Goal: Transaction & Acquisition: Purchase product/service

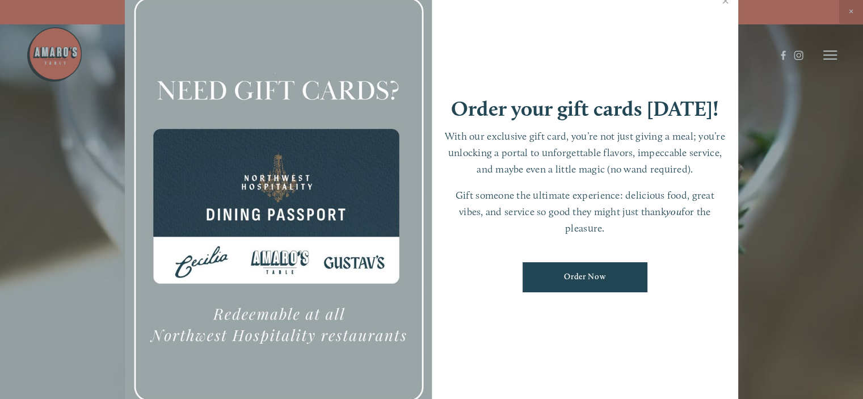
click at [288, 206] on div at bounding box center [278, 199] width 307 height 429
click at [724, 3] on link "Close" at bounding box center [725, 2] width 22 height 32
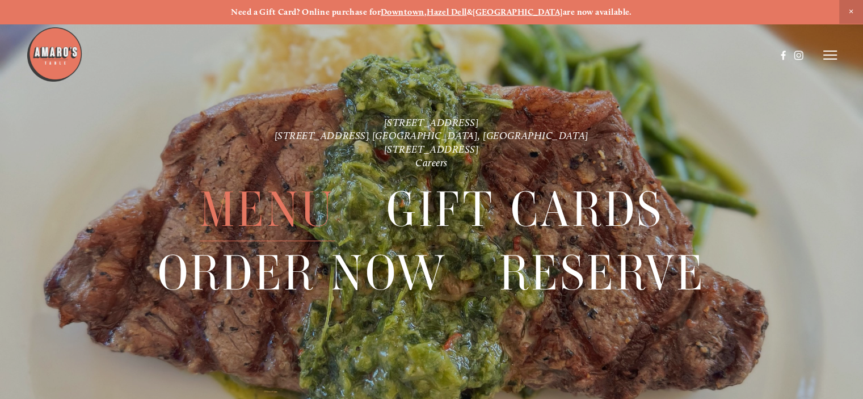
click at [277, 204] on span "Menu" at bounding box center [267, 209] width 135 height 63
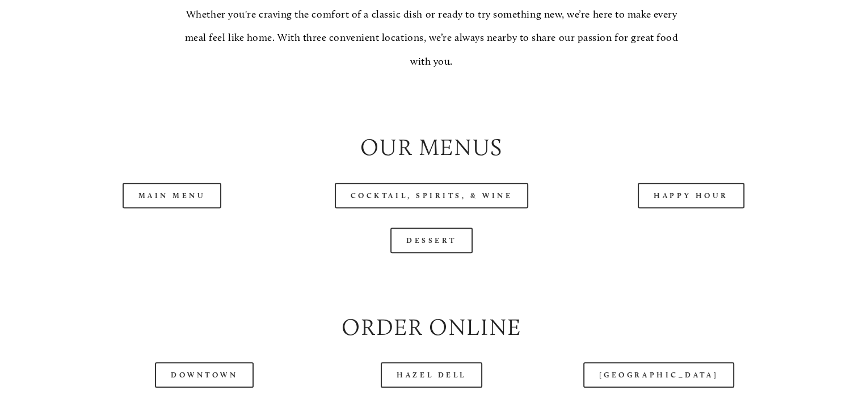
scroll to position [1134, 0]
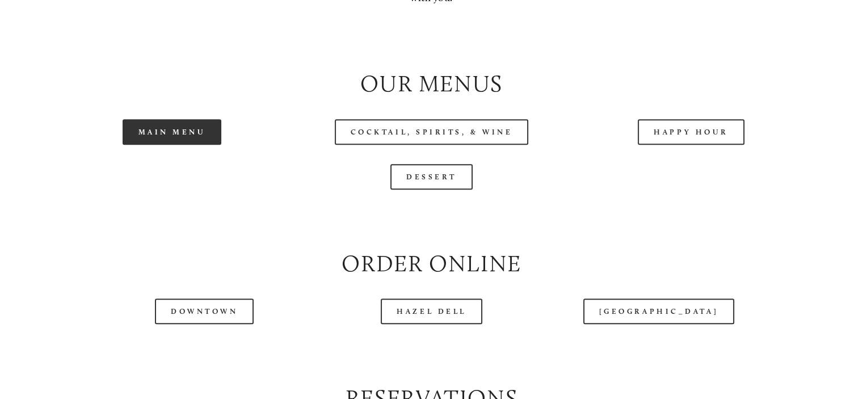
click at [178, 145] on link "Main Menu" at bounding box center [172, 132] width 99 height 26
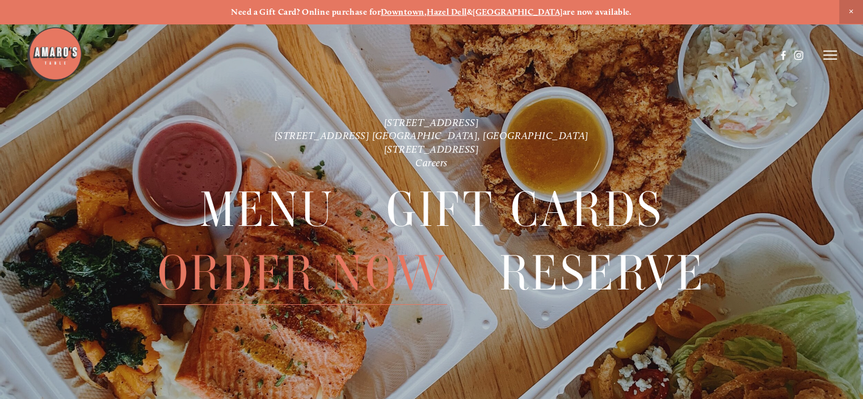
click at [320, 264] on span "Order Now" at bounding box center [303, 273] width 290 height 63
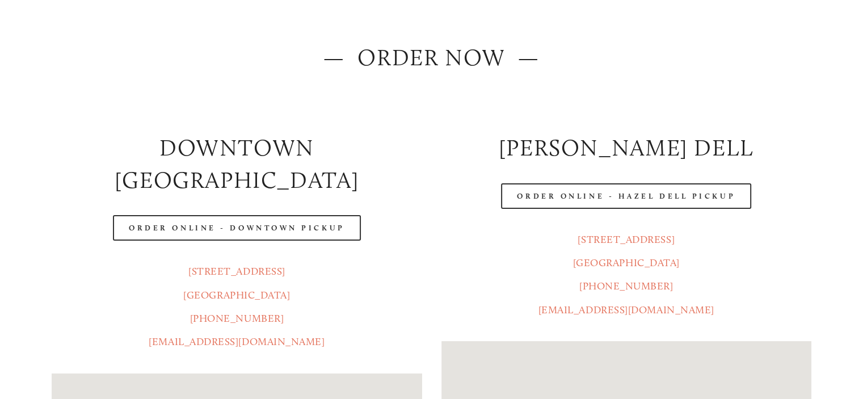
scroll to position [170, 0]
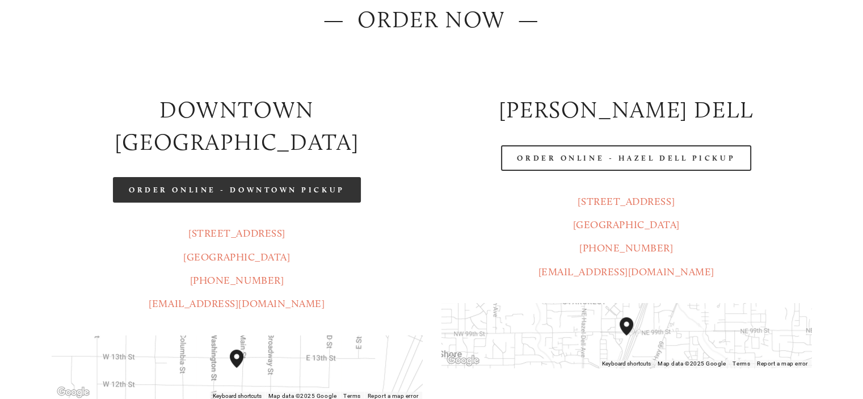
click at [259, 177] on link "Order Online - Downtown pickup" at bounding box center [237, 190] width 248 height 26
